Goal: Find specific page/section: Find specific page/section

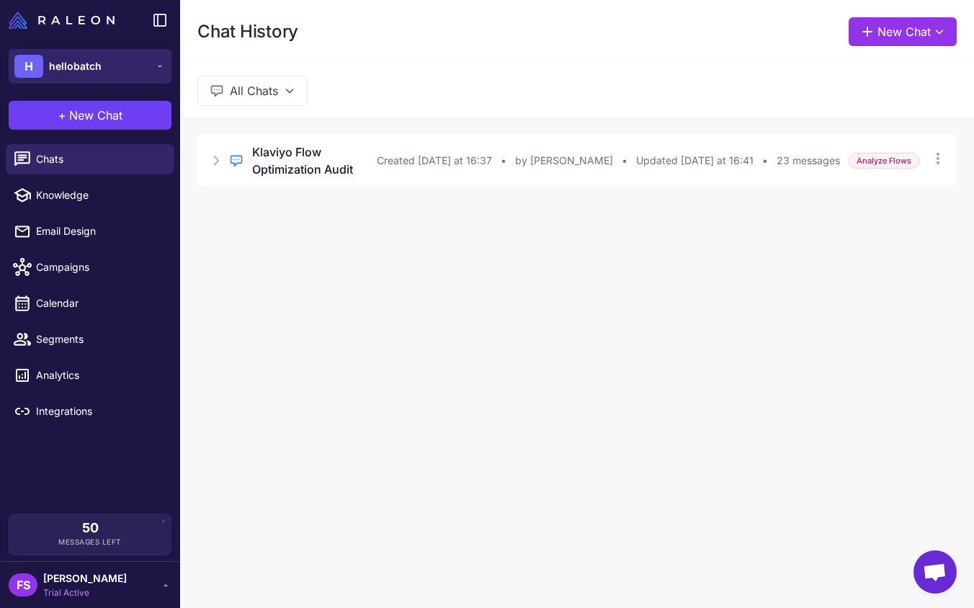
click at [97, 78] on button "H hellobatch" at bounding box center [90, 66] width 163 height 35
click at [98, 74] on span "hellobatch" at bounding box center [75, 66] width 53 height 16
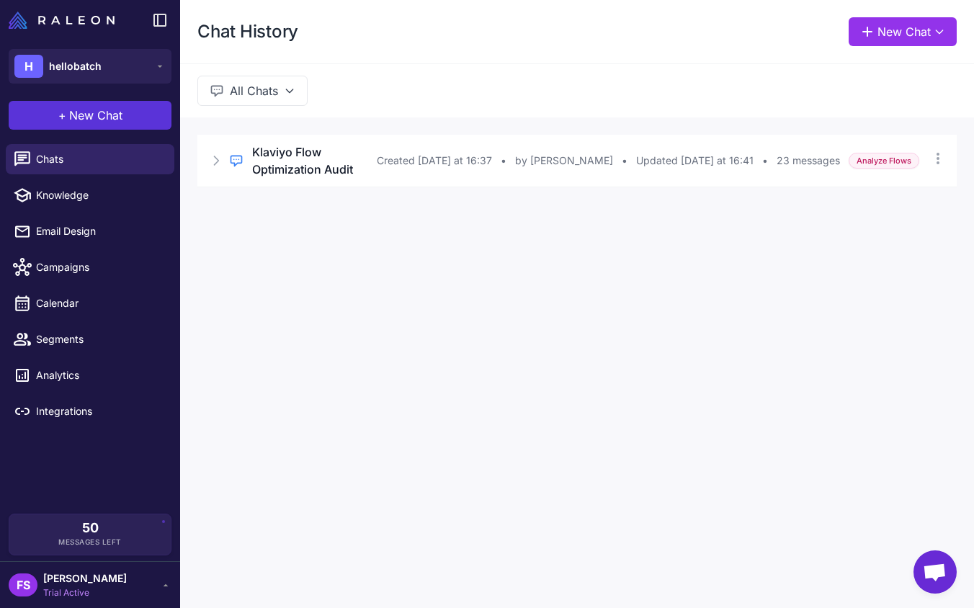
click at [123, 110] on button "+ New Chat" at bounding box center [90, 115] width 163 height 29
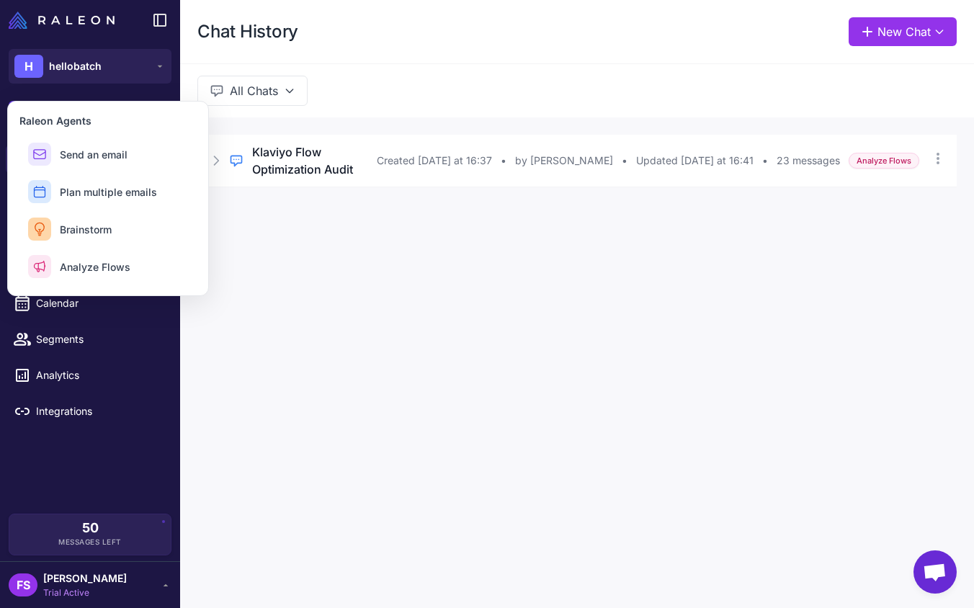
click at [84, 468] on div "Chats Knowledge Email Design Campaigns Calendar Segments Analytics Integrations" at bounding box center [90, 325] width 180 height 375
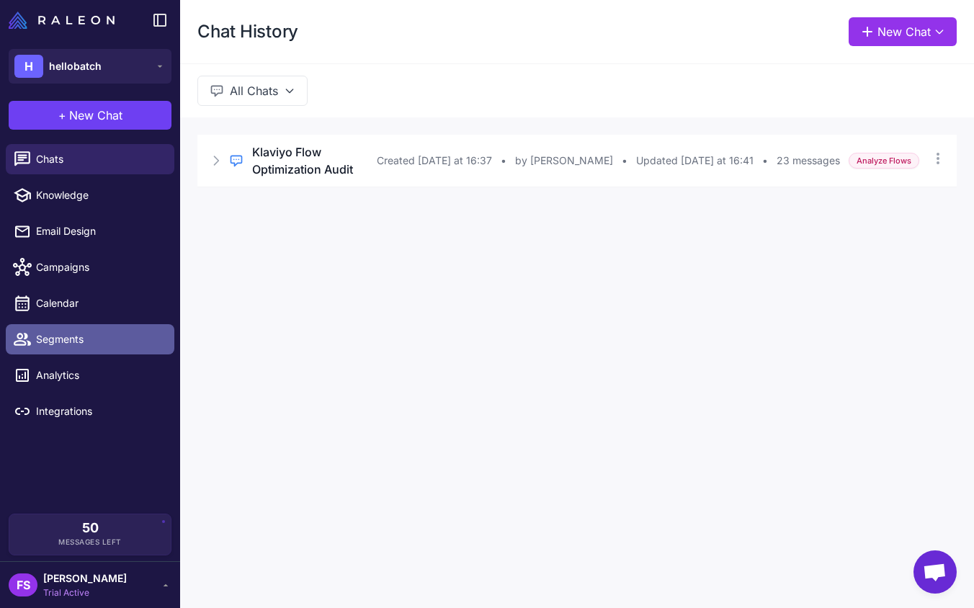
click at [83, 341] on span "Segments" at bounding box center [99, 339] width 127 height 16
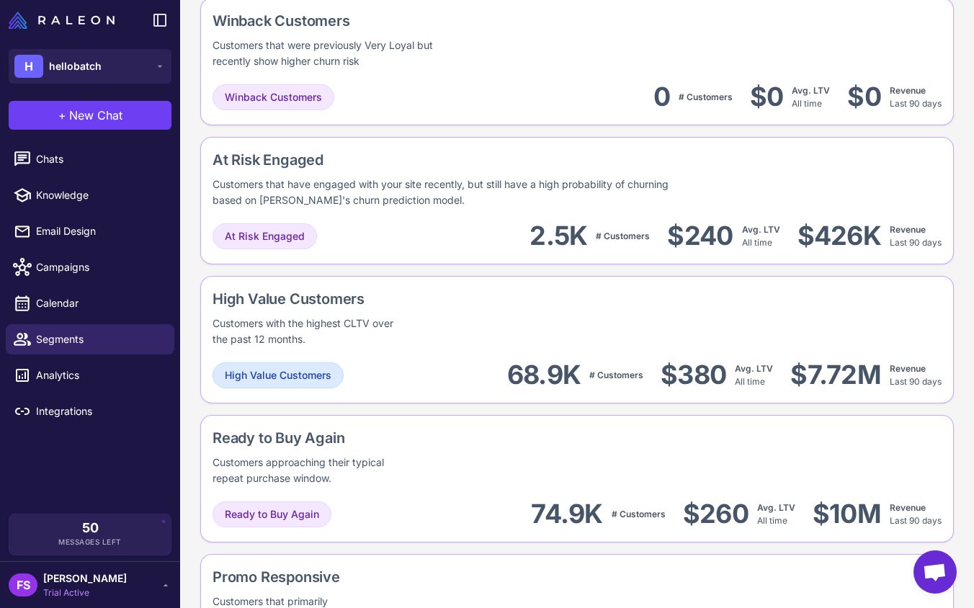
scroll to position [1001, 0]
